Goal: Task Accomplishment & Management: Complete application form

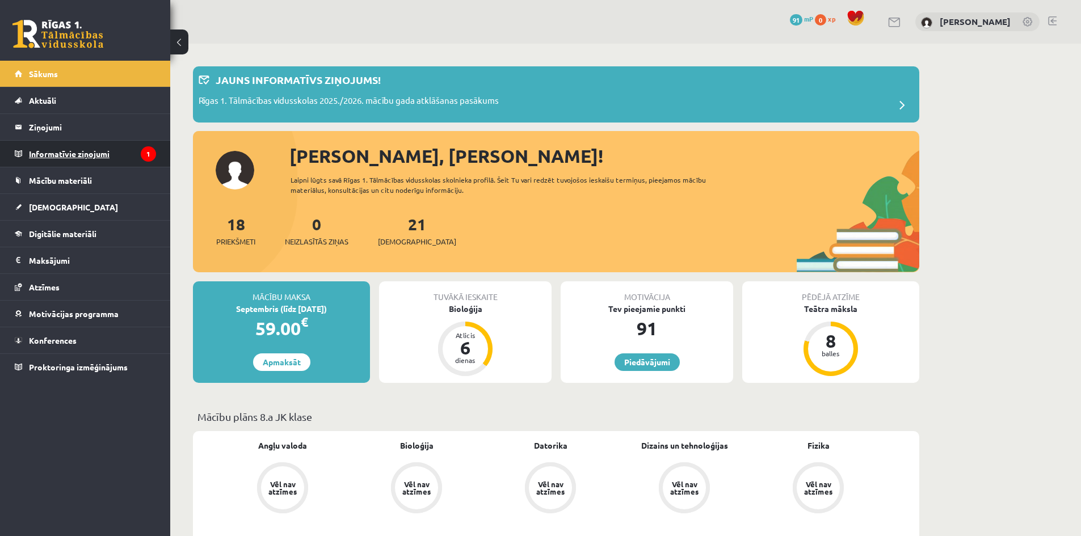
click at [103, 151] on legend "Informatīvie ziņojumi 1" at bounding box center [92, 154] width 127 height 26
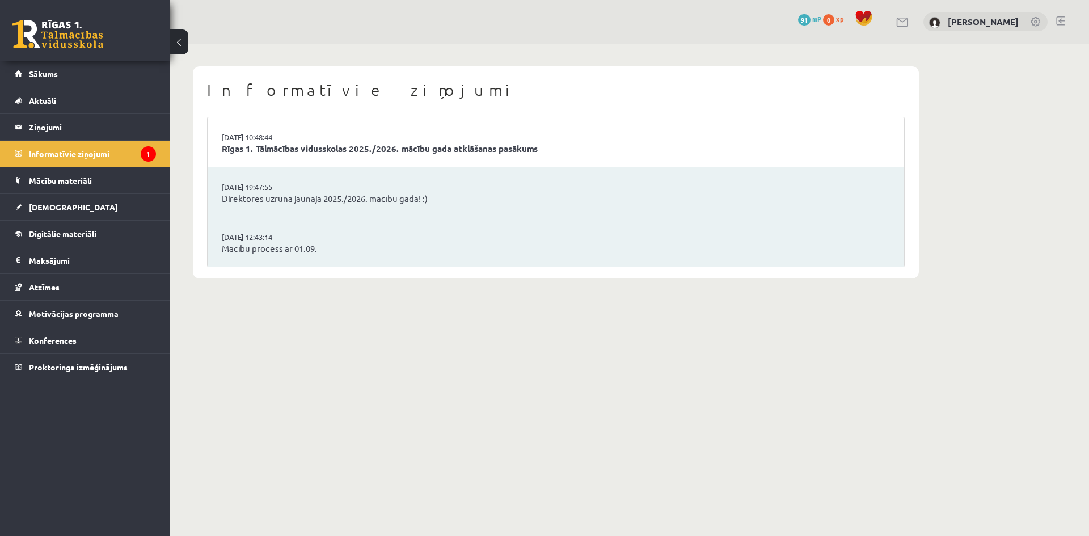
click at [587, 145] on link "Rīgas 1. Tālmācības vidusskolas 2025./2026. mācību gada atklāšanas pasākums" at bounding box center [556, 148] width 668 height 13
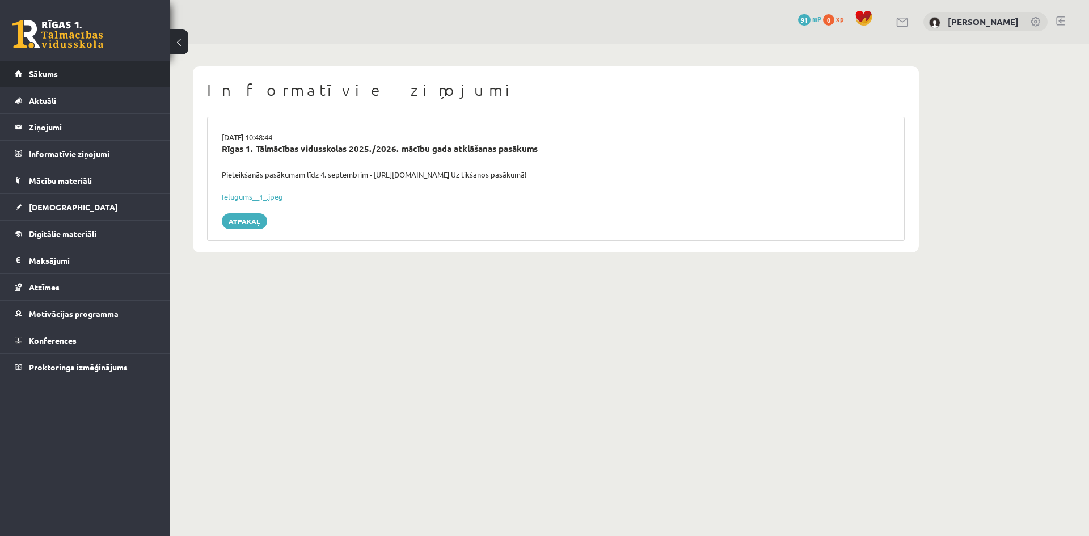
click at [68, 73] on link "Sākums" at bounding box center [85, 74] width 141 height 26
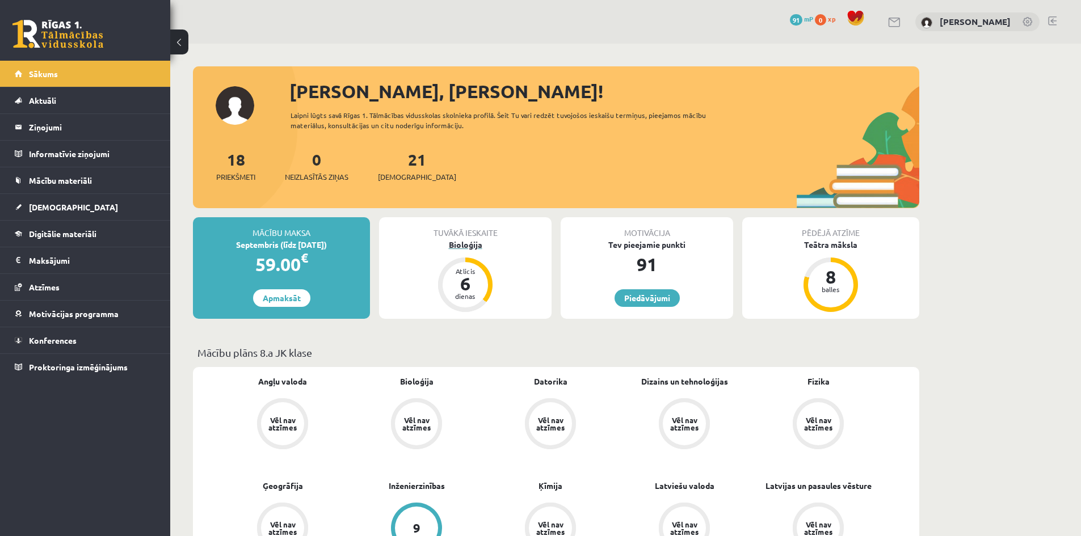
click at [467, 243] on div "Bioloģija" at bounding box center [465, 245] width 172 height 12
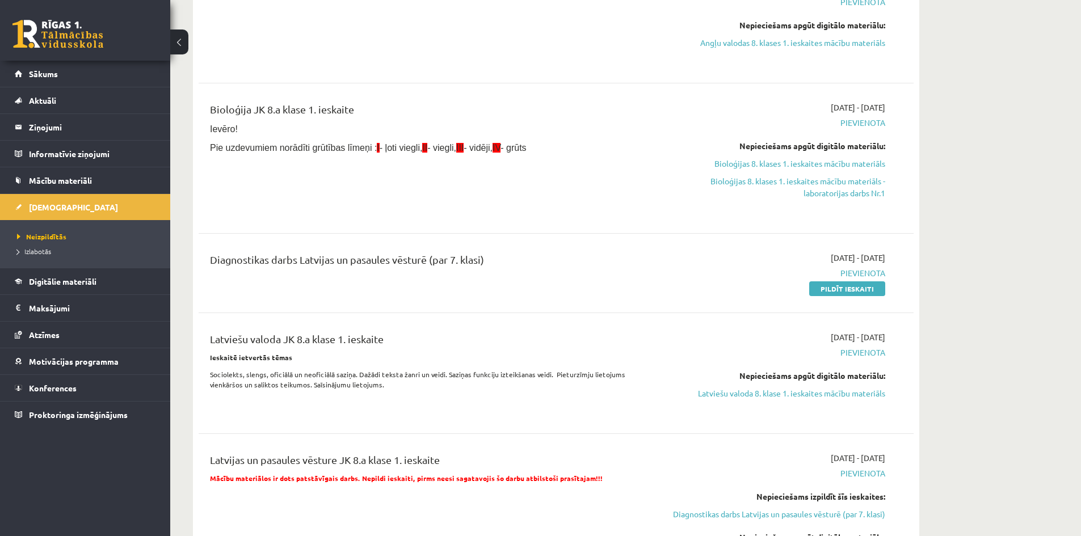
scroll to position [1531, 0]
click at [841, 287] on link "Pildīt ieskaiti" at bounding box center [847, 289] width 76 height 15
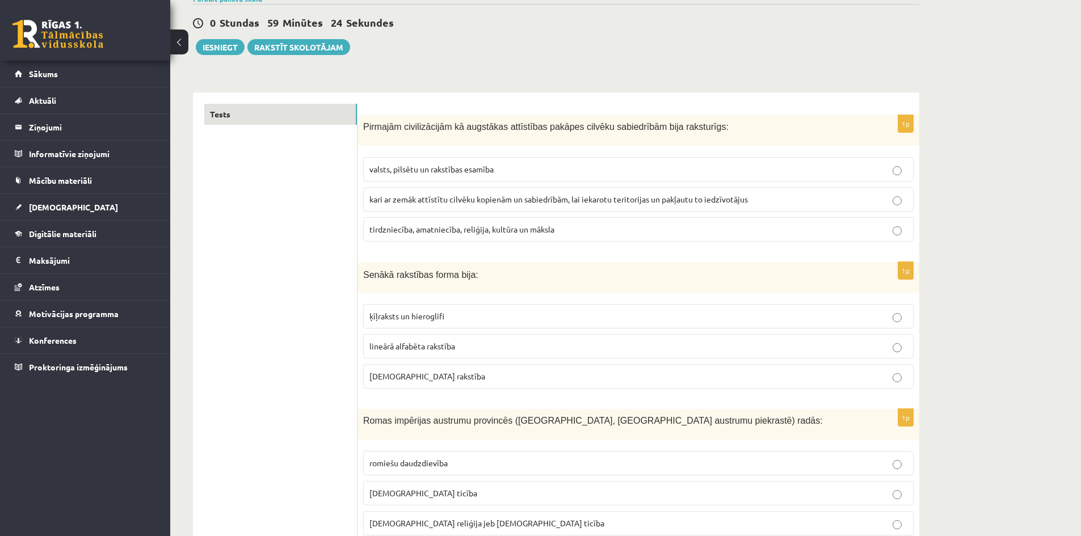
scroll to position [170, 0]
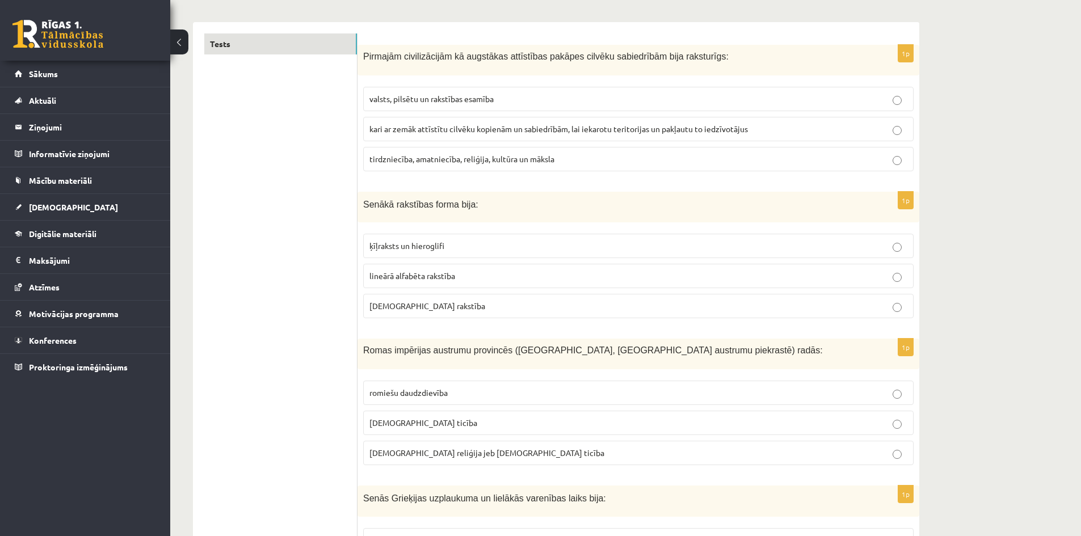
click at [889, 250] on p "ķīļraksts un hieroglifi" at bounding box center [638, 246] width 538 height 12
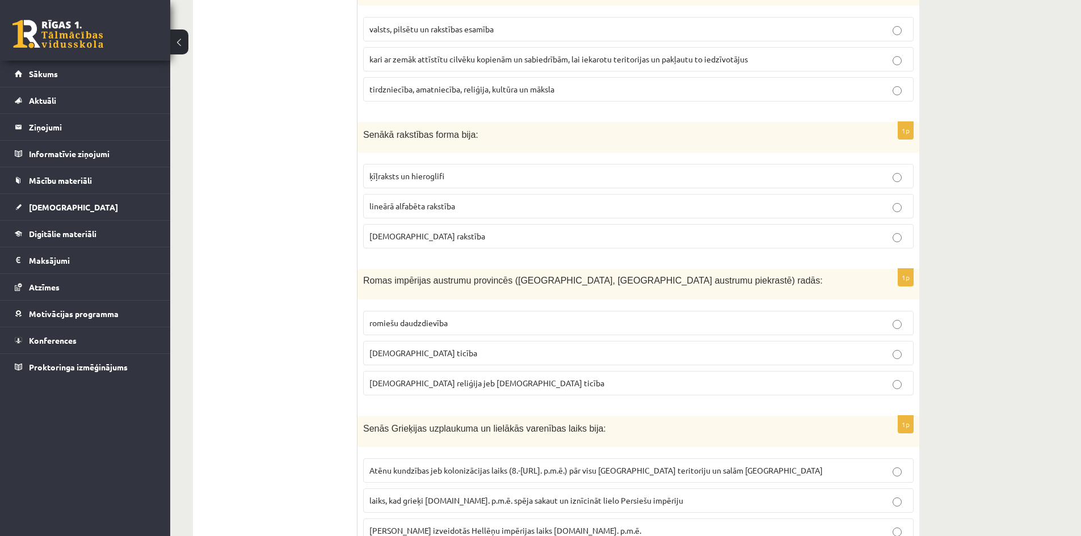
scroll to position [284, 0]
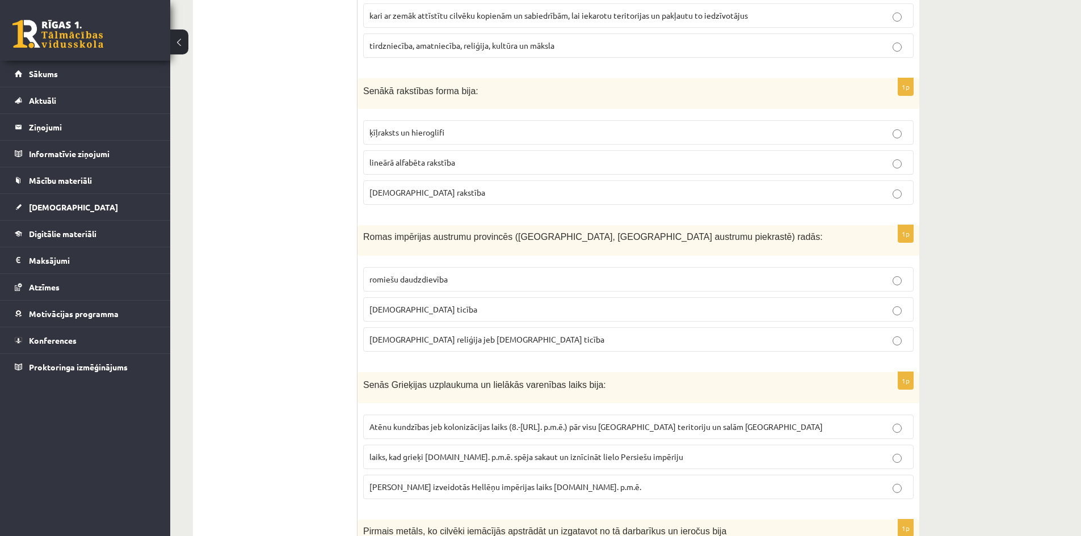
click at [886, 284] on p "romiešu daudzdievība" at bounding box center [638, 279] width 538 height 12
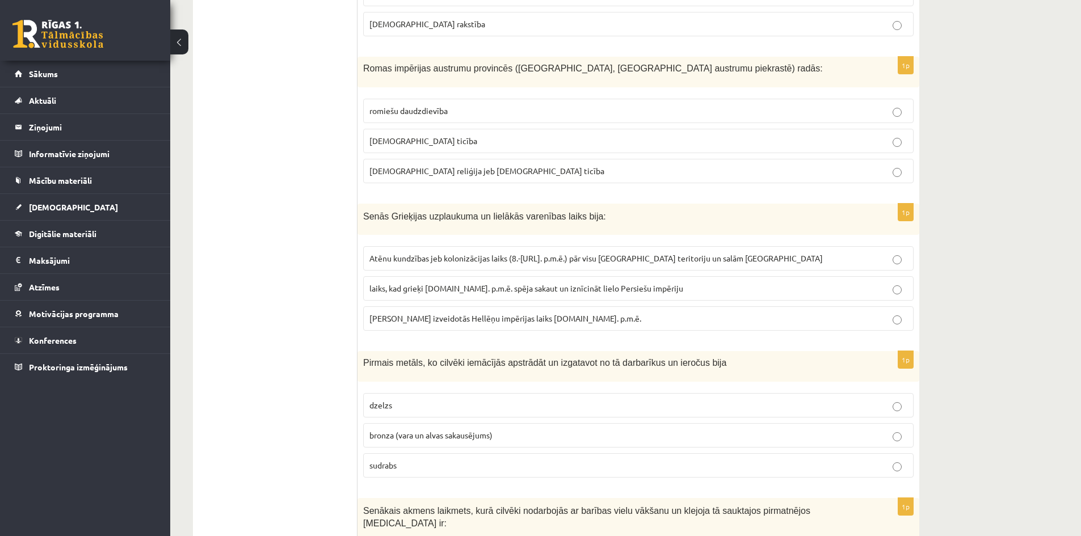
scroll to position [454, 0]
click at [876, 286] on p "laiks, kad grieķi [DOMAIN_NAME]. p.m.ē. spēja sakaut un iznīcināt lielo Persieš…" at bounding box center [638, 287] width 538 height 12
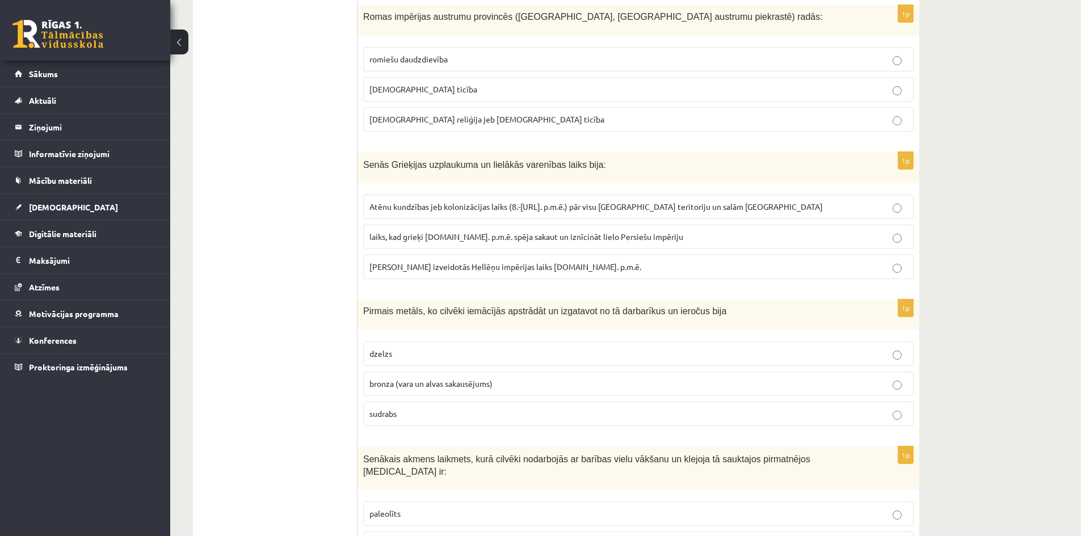
scroll to position [624, 0]
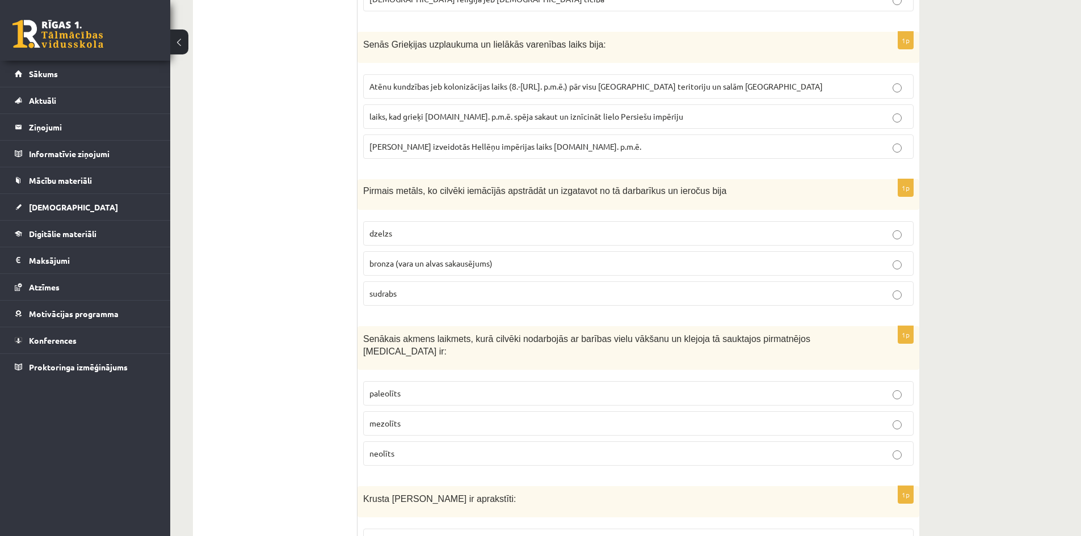
click at [905, 268] on p "bronza (vara un alvas sakausējums)" at bounding box center [638, 264] width 538 height 12
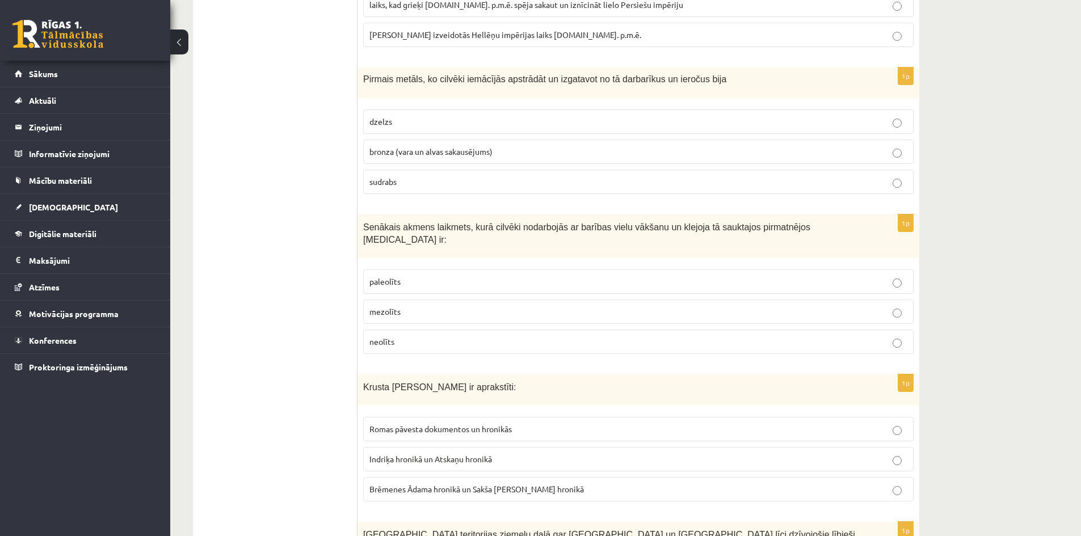
scroll to position [737, 0]
click at [790, 274] on p "paleolīts" at bounding box center [638, 280] width 538 height 12
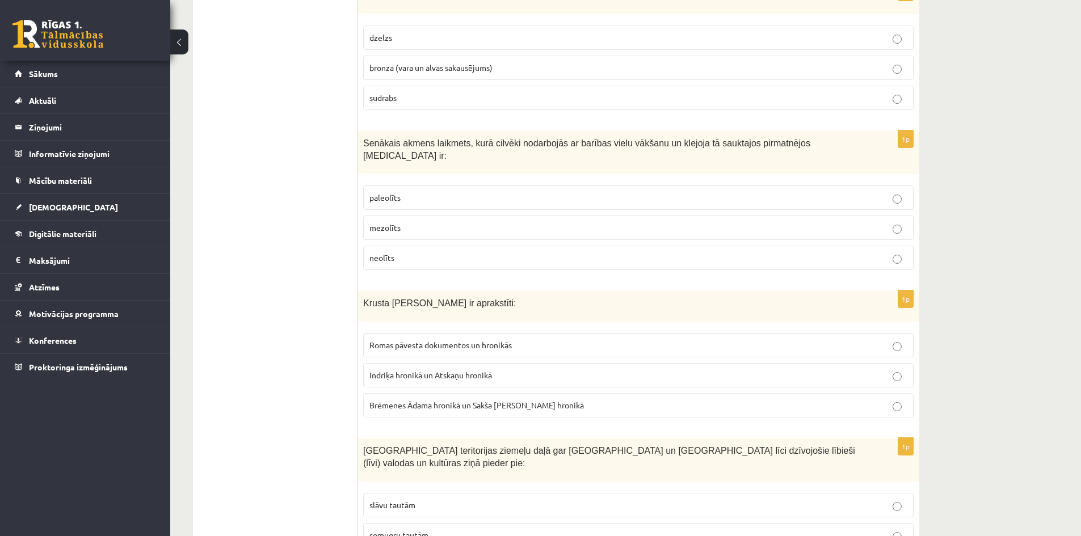
scroll to position [851, 0]
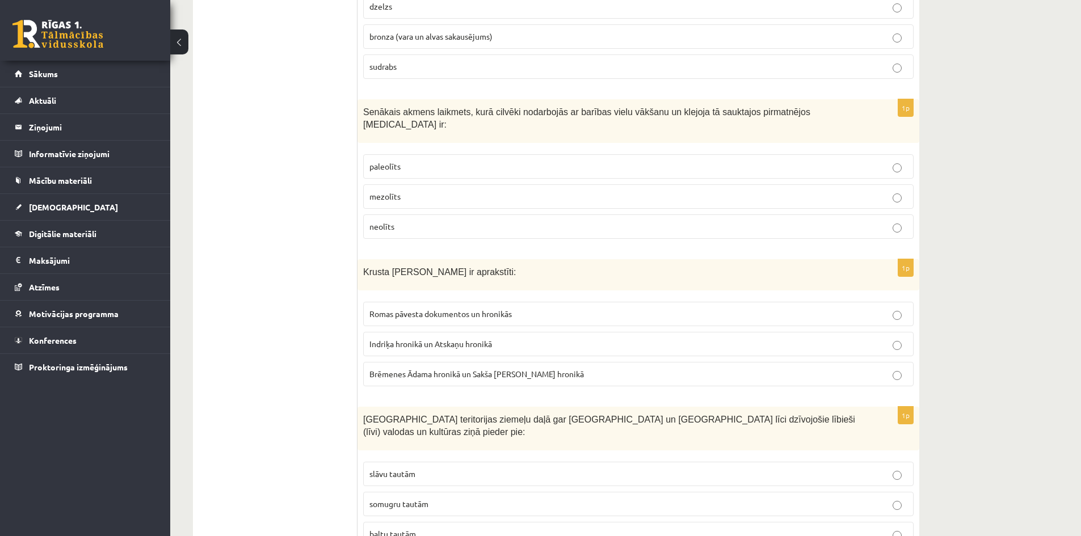
click at [901, 338] on p "Indriķa hronikā un Atskaņu hronikā" at bounding box center [638, 344] width 538 height 12
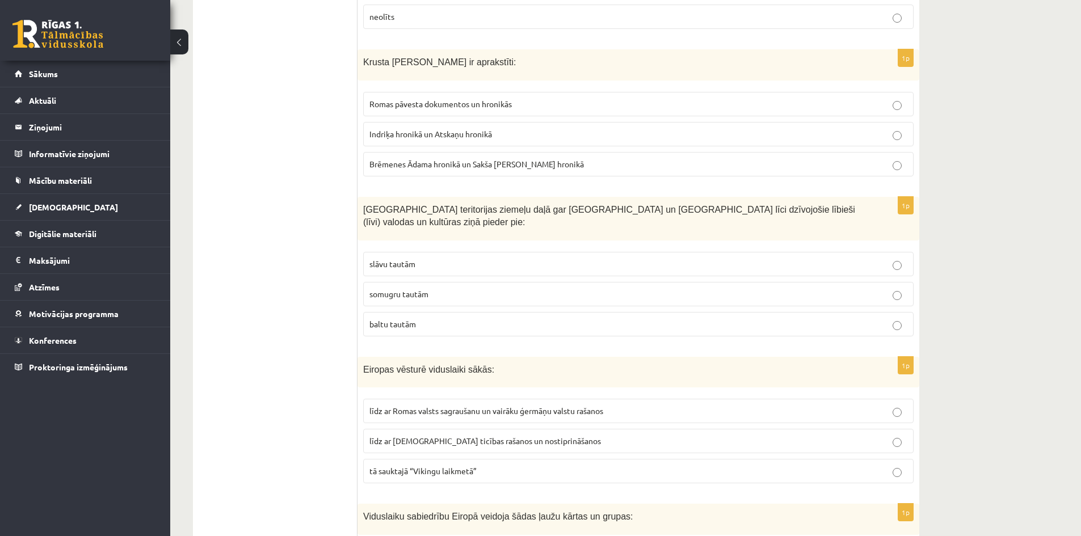
scroll to position [1078, 0]
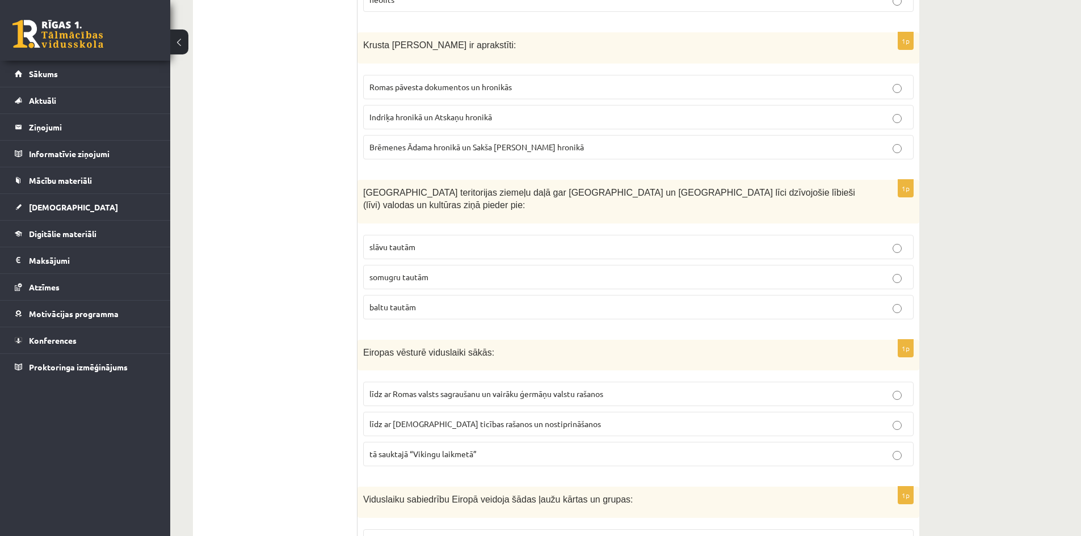
click at [504, 271] on p "somugru tautām" at bounding box center [638, 277] width 538 height 12
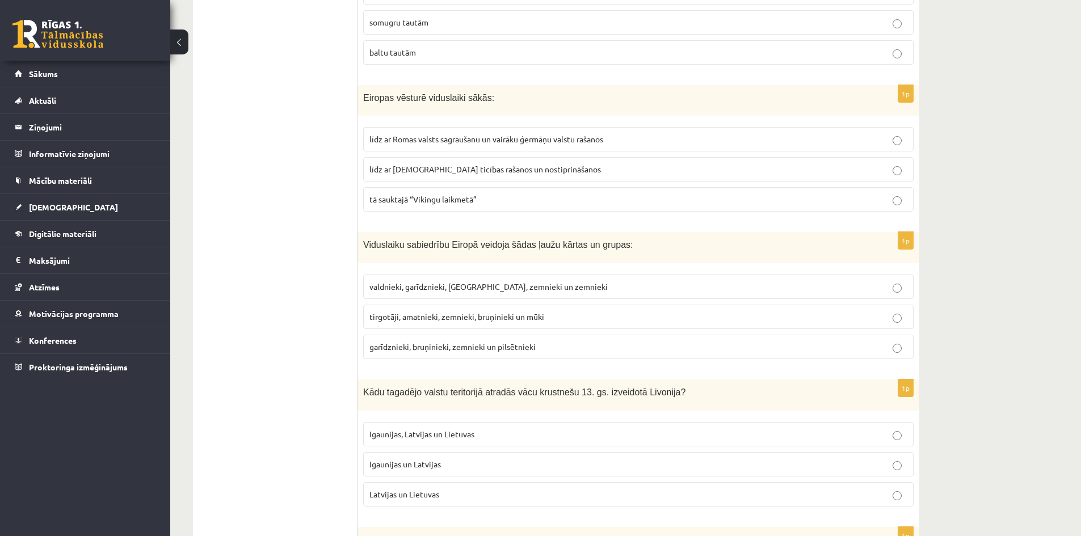
scroll to position [1361, 0]
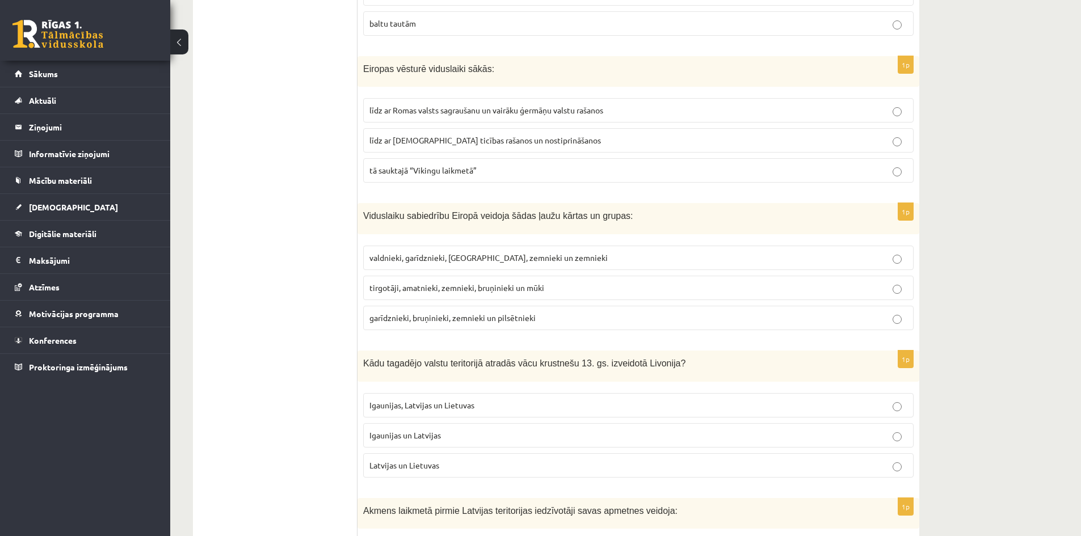
click at [891, 312] on p "garīdznieki, bruņinieki, zemnieki un pilsētnieki" at bounding box center [638, 318] width 538 height 12
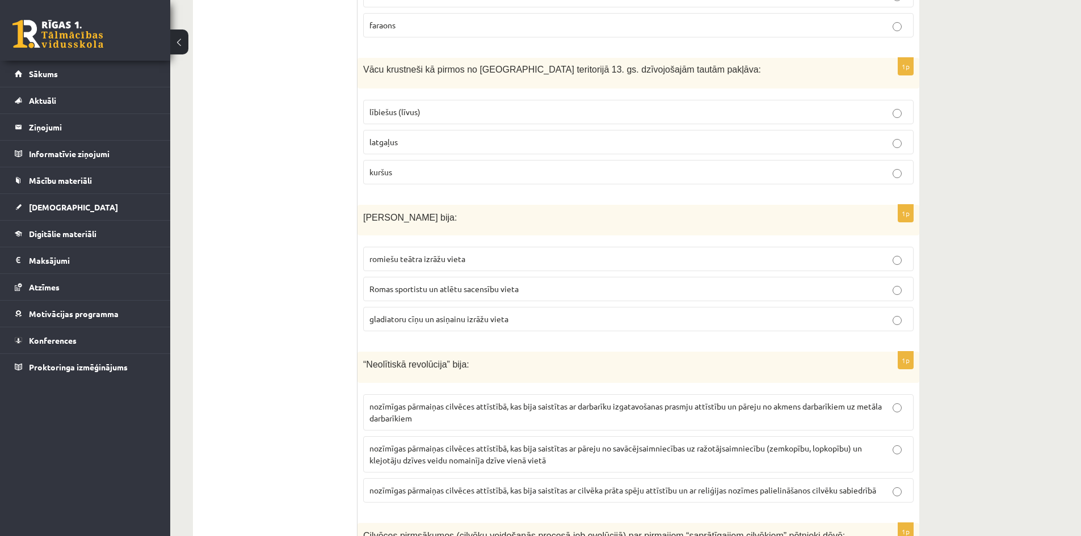
scroll to position [2099, 0]
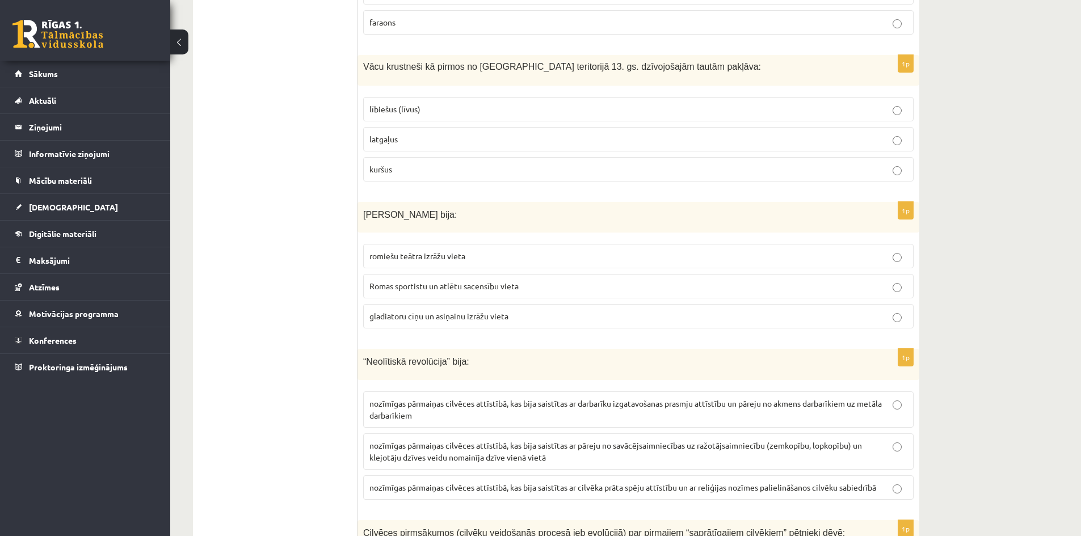
click at [789, 310] on p "gladiatoru cīņu un asiņainu izrāžu vieta" at bounding box center [638, 316] width 538 height 12
click at [874, 244] on label "romiešu teātra izrāžu vieta" at bounding box center [638, 256] width 550 height 24
click at [875, 307] on div "1p Romas Kolizejs bija: romiešu teātra izrāžu vieta Romas sportistu un atlētu s…" at bounding box center [638, 270] width 562 height 136
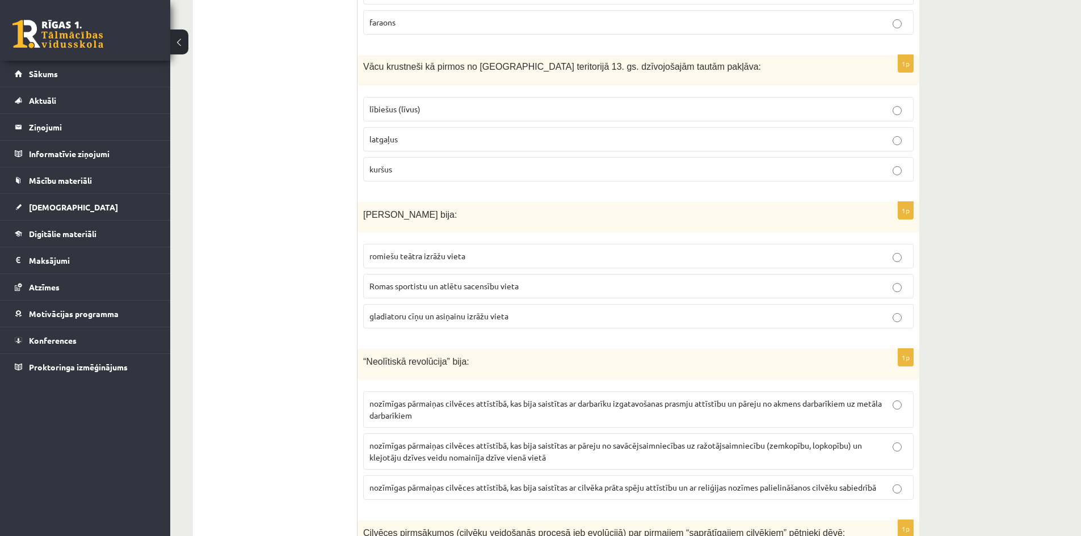
click at [887, 204] on div "[PERSON_NAME] bija:" at bounding box center [638, 217] width 562 height 31
click at [877, 310] on p "gladiatoru cīņu un asiņainu izrāžu vieta" at bounding box center [638, 316] width 538 height 12
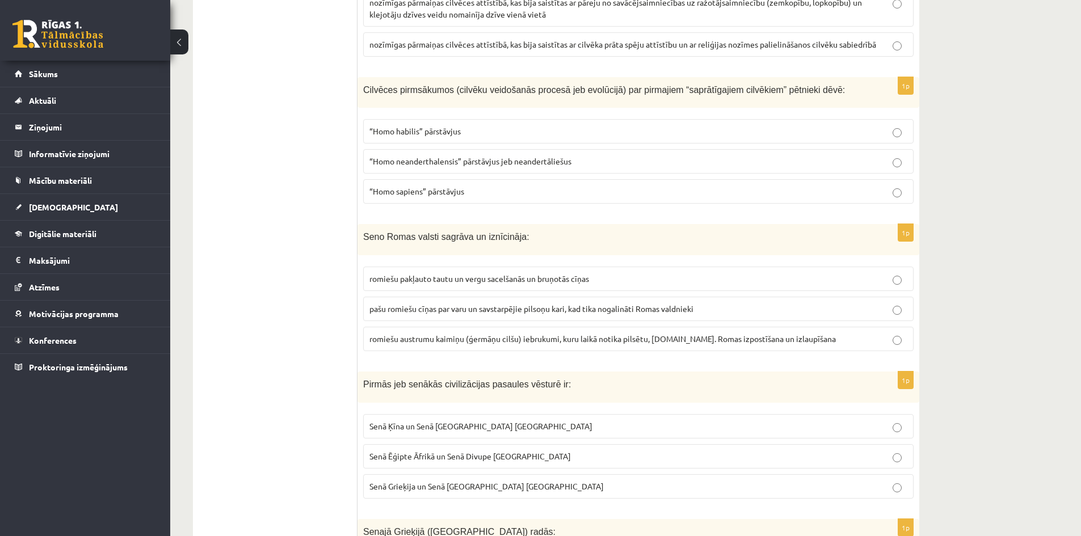
scroll to position [2552, 0]
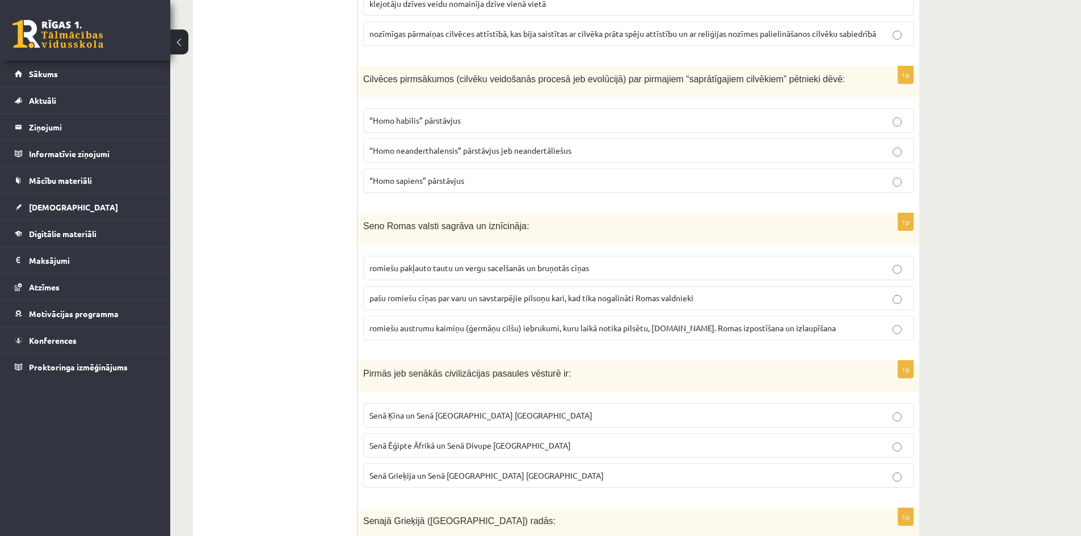
click at [887, 322] on p "romiešu austrumu kaimiņu (ģermāņu cilšu) iebrukumi, kuru laikā notika pilsētu, …" at bounding box center [638, 328] width 538 height 12
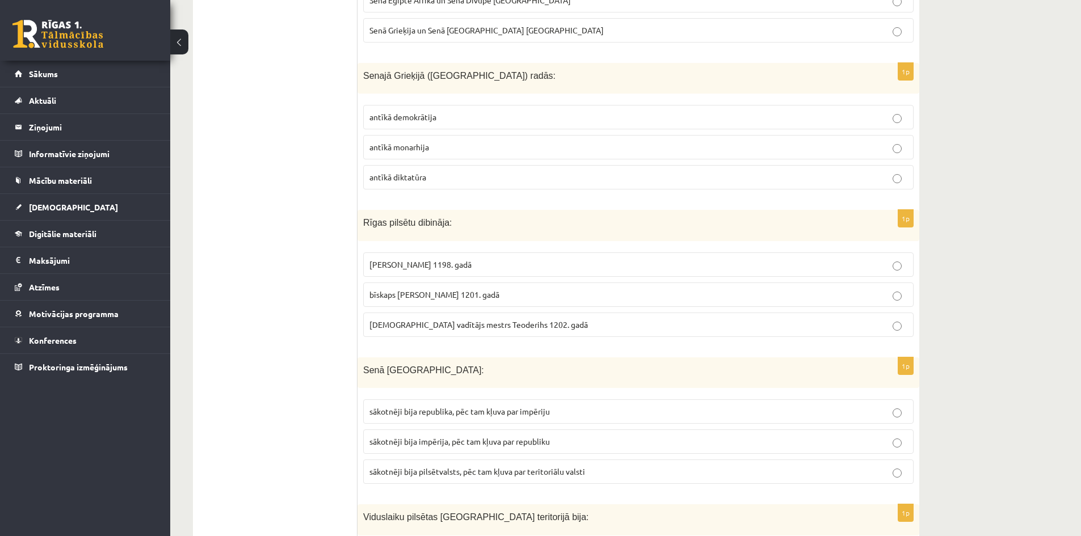
scroll to position [3006, 0]
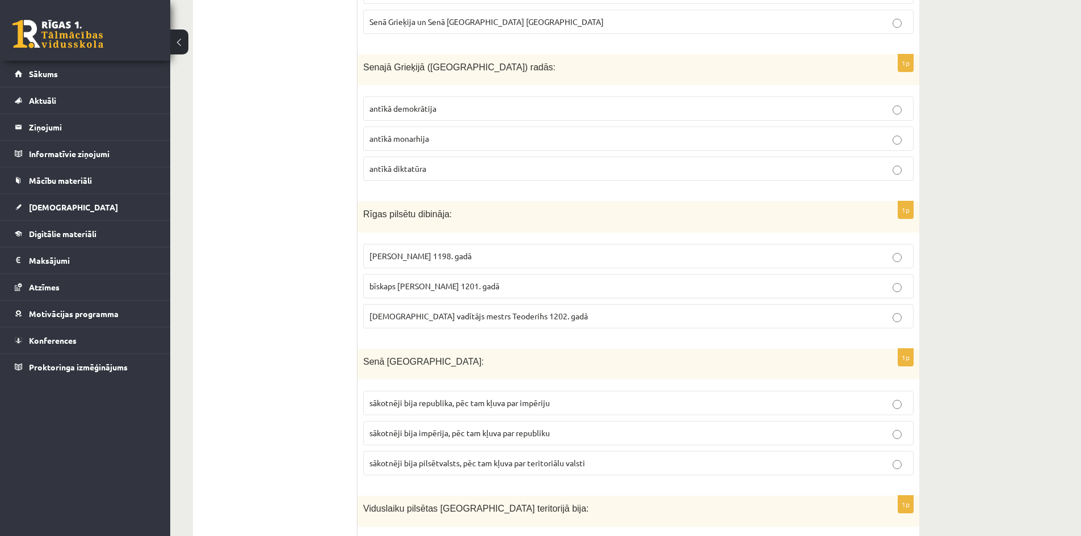
click at [786, 280] on p "bīskaps [PERSON_NAME] 1201. gadā" at bounding box center [638, 286] width 538 height 12
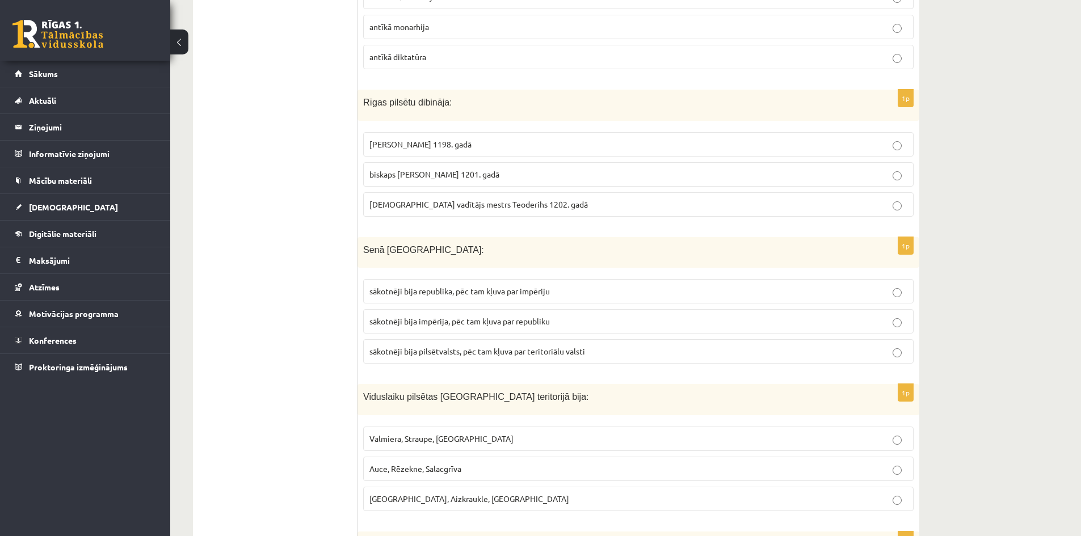
scroll to position [3120, 0]
click at [876, 309] on fieldset "sākotnēji bija republika, pēc tam kļuva par impēriju sākotnēji bija impērija, p…" at bounding box center [638, 319] width 550 height 94
click at [877, 314] on p "sākotnēji bija impērija, pēc tam kļuva par republiku" at bounding box center [638, 320] width 538 height 12
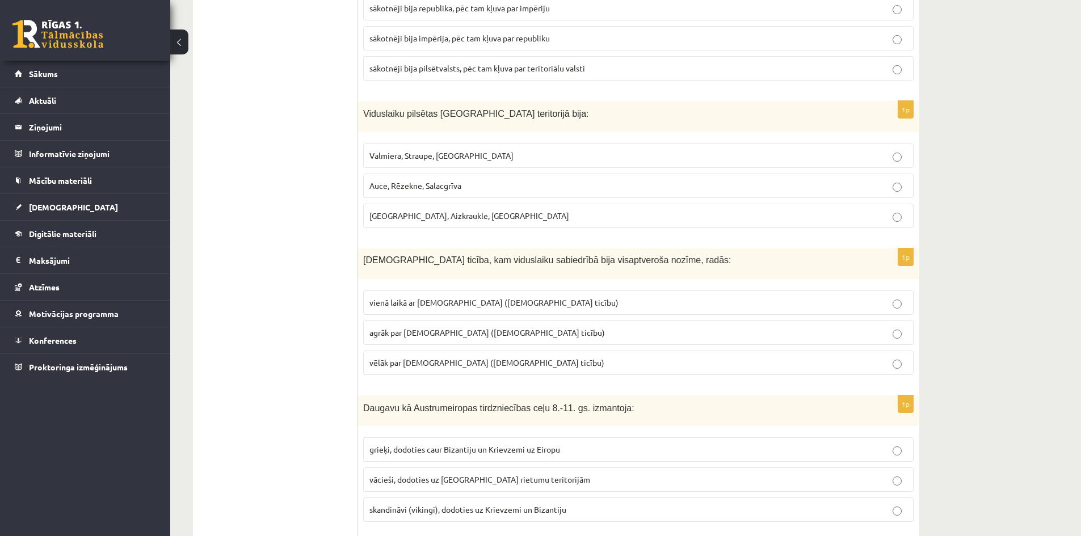
scroll to position [3403, 0]
click at [887, 324] on p "agrāk par [DEMOGRAPHIC_DATA] ([DEMOGRAPHIC_DATA] ticību)" at bounding box center [638, 330] width 538 height 12
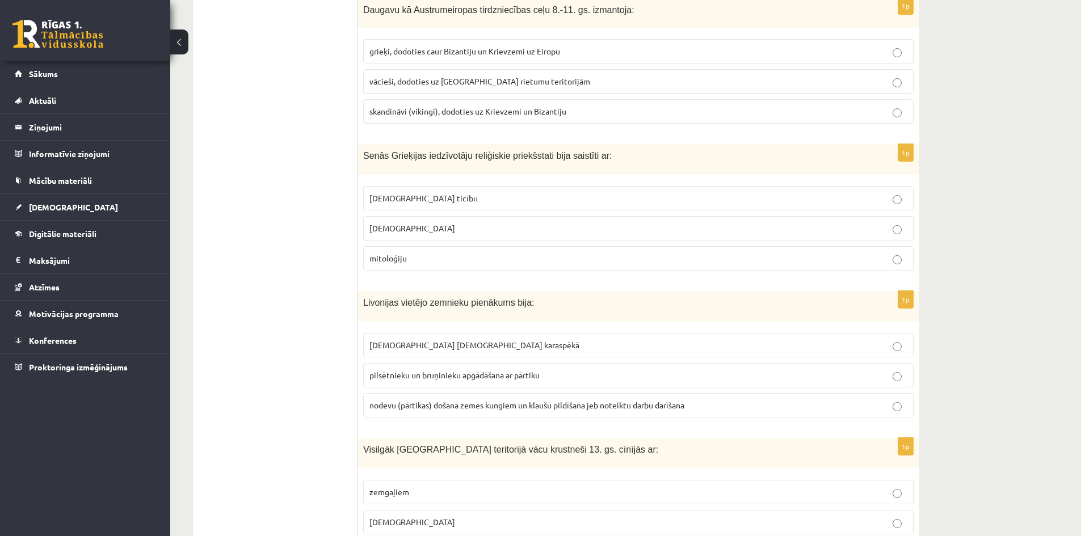
scroll to position [3800, 0]
click at [907, 185] on label "[DEMOGRAPHIC_DATA] ticību" at bounding box center [638, 197] width 550 height 24
click at [906, 185] on label "[DEMOGRAPHIC_DATA] ticību" at bounding box center [638, 197] width 550 height 24
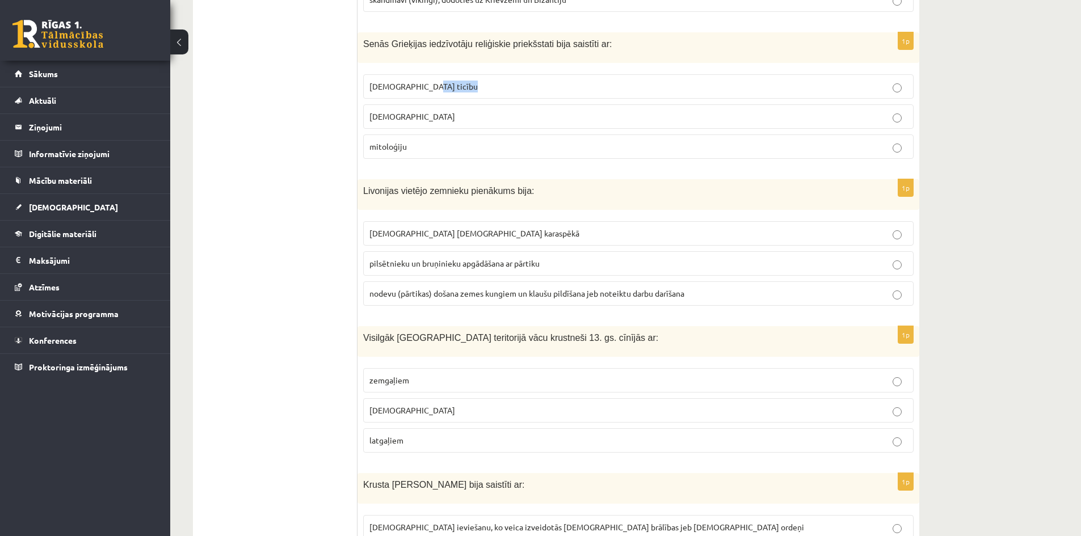
scroll to position [3914, 0]
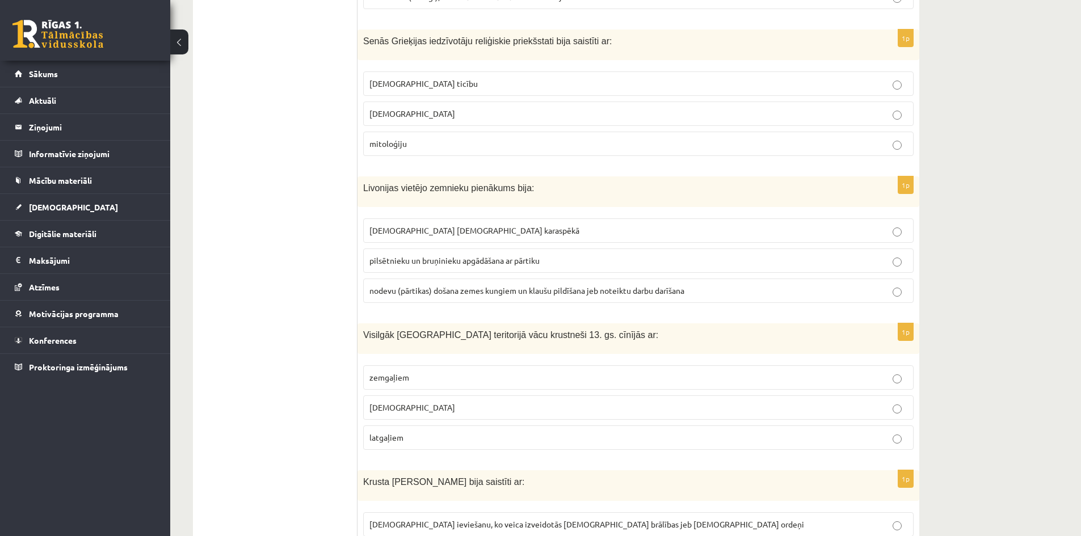
click at [889, 255] on p "pilsētnieku un bruņinieku apgādāšana ar pārtiku" at bounding box center [638, 261] width 538 height 12
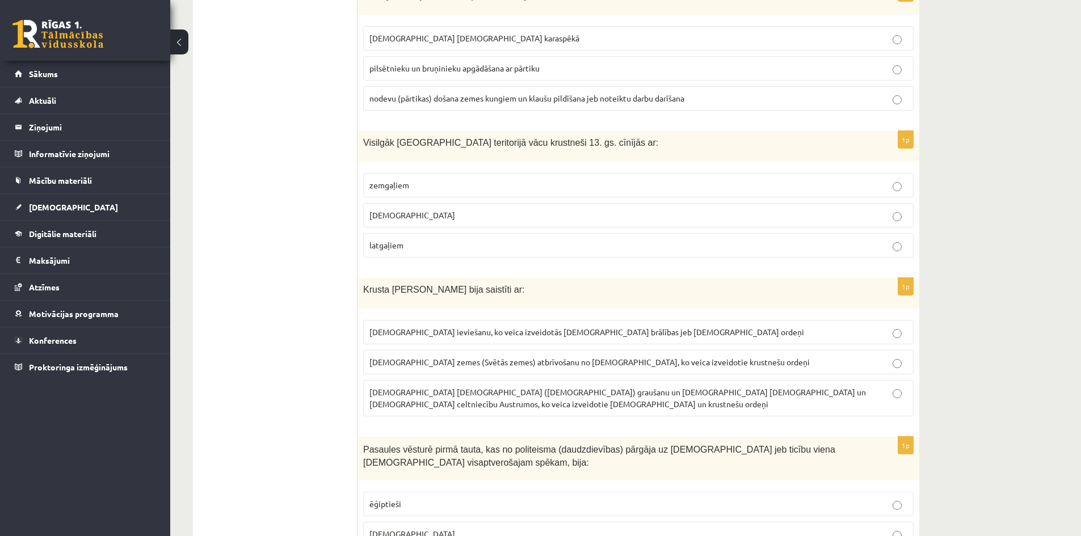
scroll to position [4153, 0]
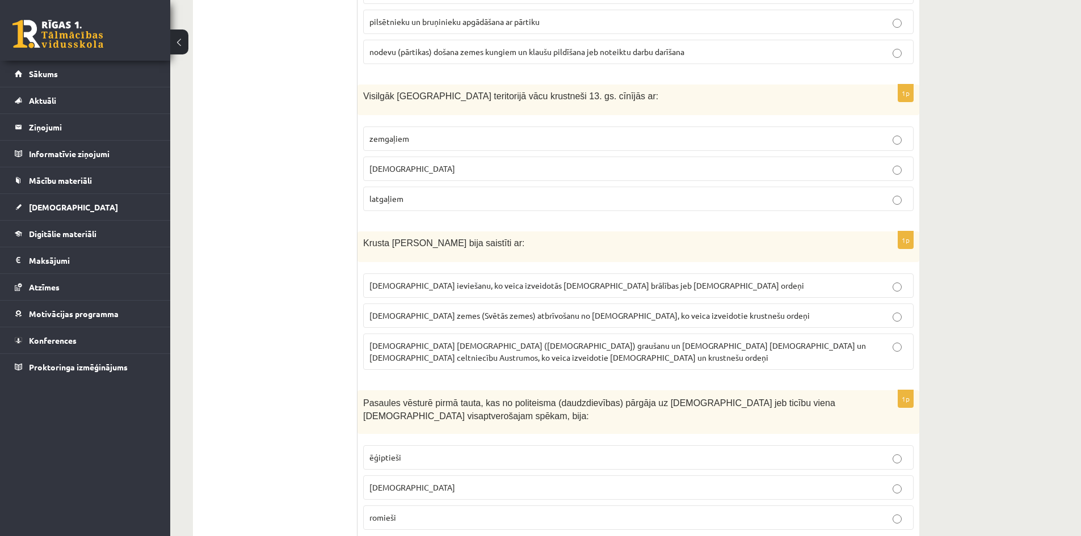
click at [887, 310] on p "[DEMOGRAPHIC_DATA] zemes (Svētās zemes) atbrīvošanu no [DEMOGRAPHIC_DATA], ko v…" at bounding box center [638, 316] width 538 height 12
click at [883, 512] on p "romieši" at bounding box center [638, 518] width 538 height 12
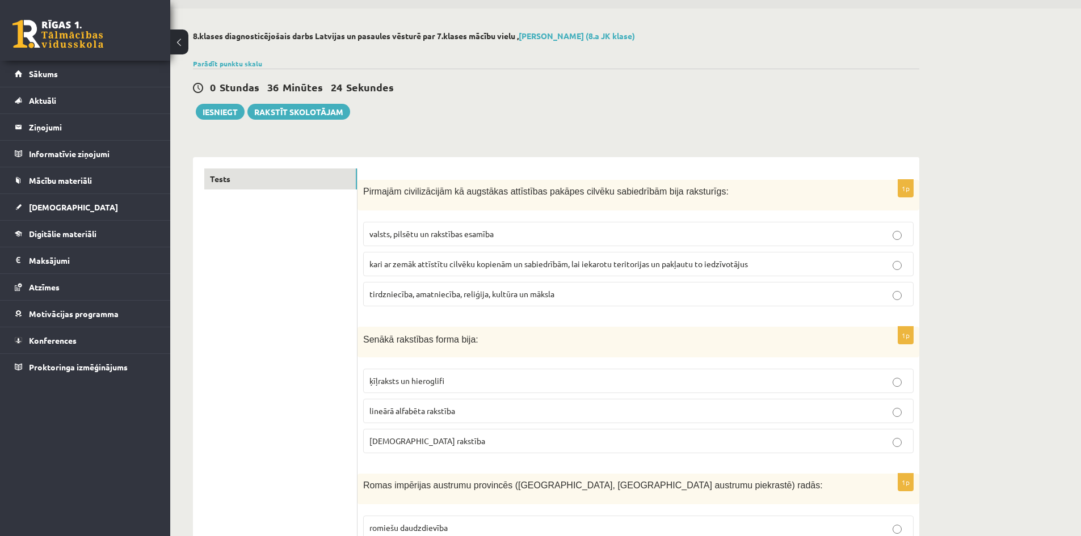
scroll to position [0, 0]
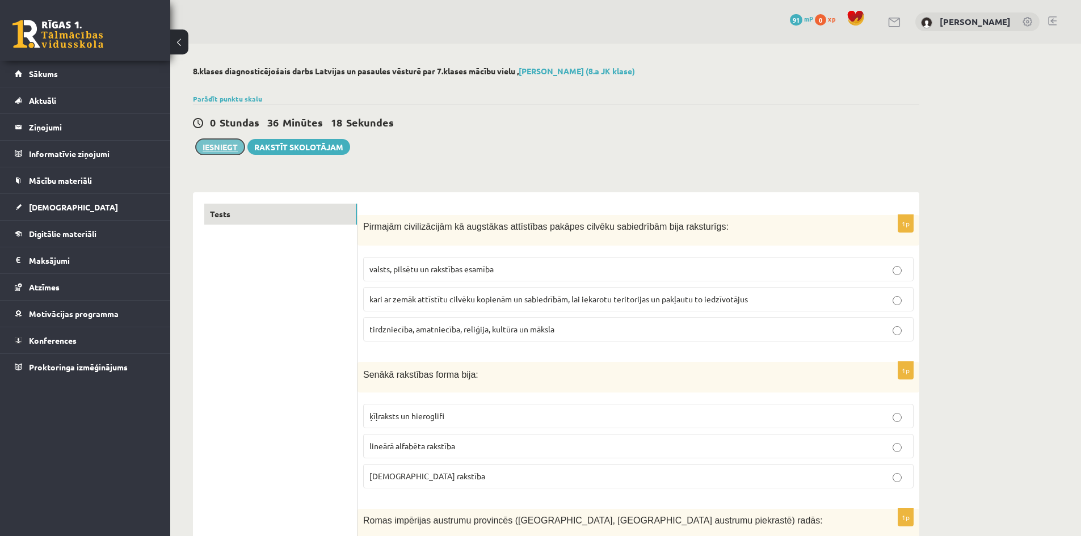
click at [210, 151] on button "Iesniegt" at bounding box center [220, 147] width 49 height 16
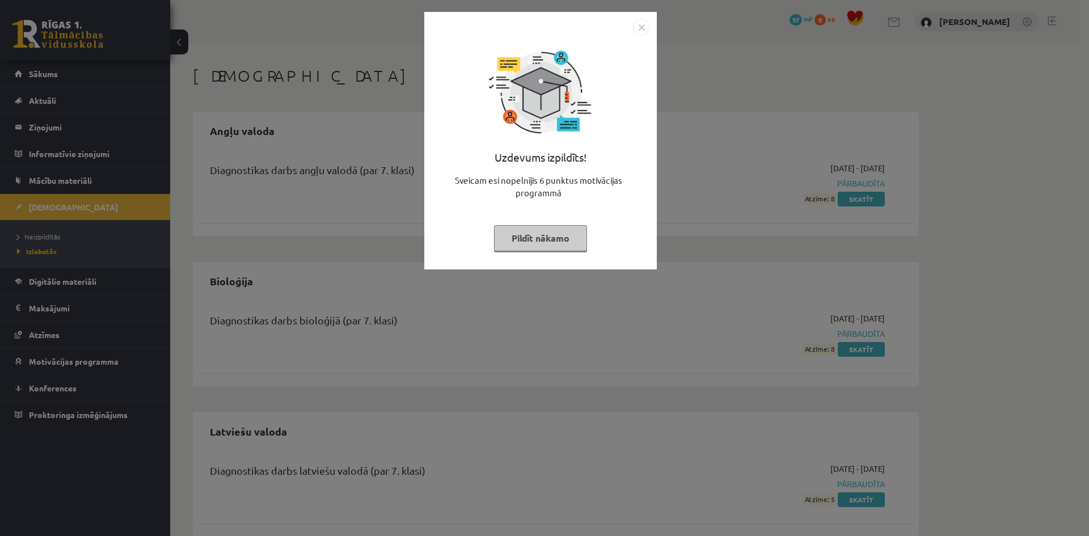
click at [572, 239] on button "Pildīt nākamo" at bounding box center [540, 238] width 93 height 26
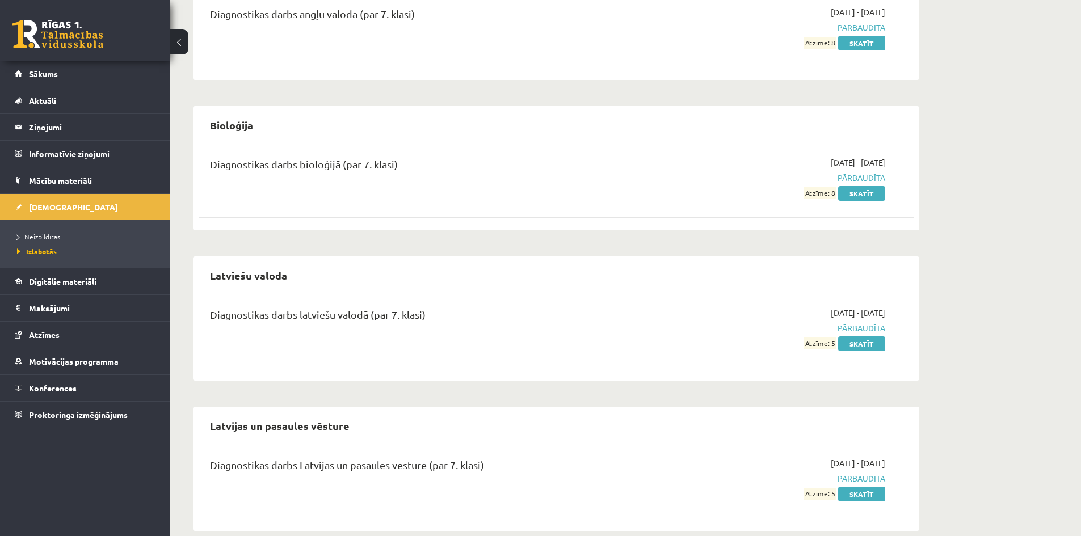
scroll to position [174, 0]
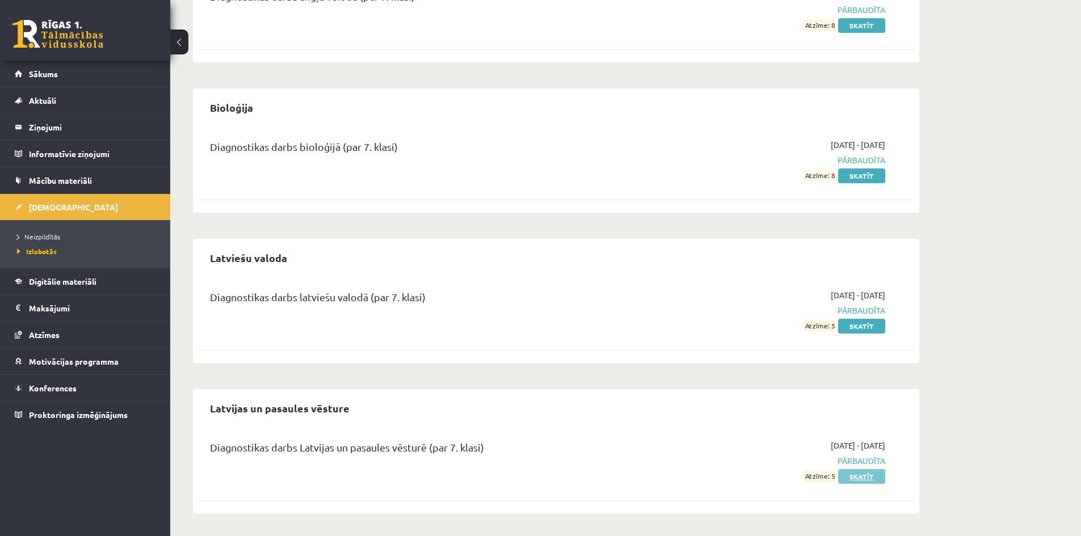
click at [880, 476] on link "Skatīt" at bounding box center [861, 476] width 47 height 15
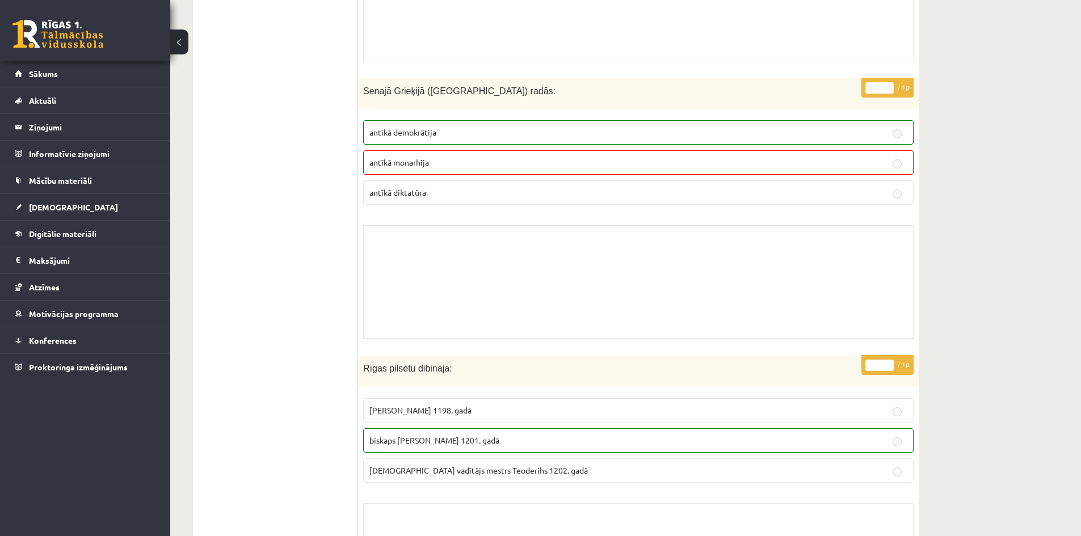
scroll to position [5445, 0]
